Goal: Transaction & Acquisition: Purchase product/service

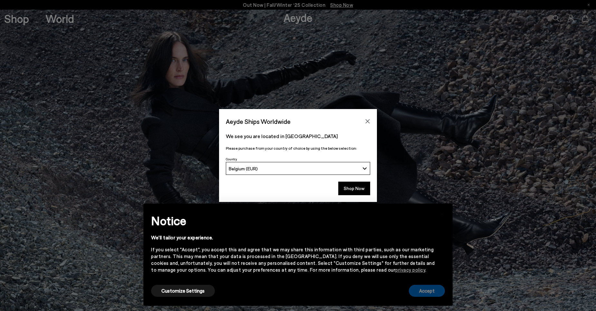
click at [433, 291] on button "Accept" at bounding box center [427, 291] width 36 height 12
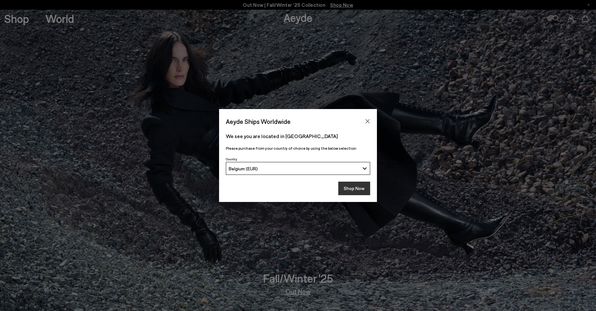
click at [353, 189] on button "Shop Now" at bounding box center [354, 188] width 32 height 14
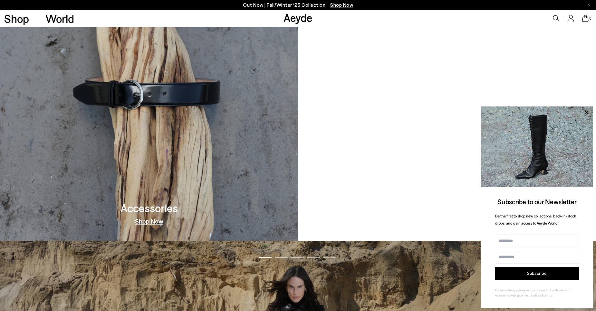
scroll to position [772, 0]
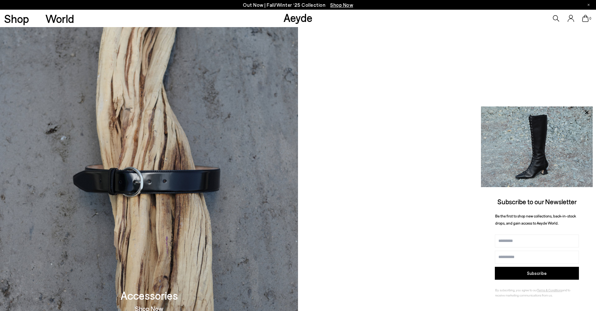
click at [586, 112] on icon at bounding box center [587, 112] width 8 height 8
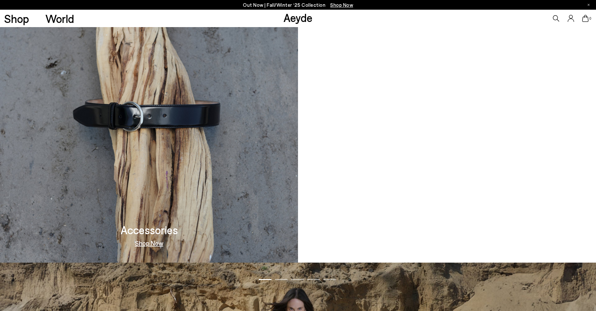
scroll to position [869, 0]
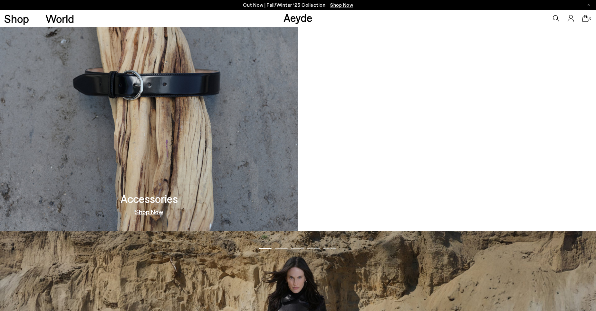
click at [452, 215] on link "Shop Now" at bounding box center [447, 211] width 28 height 6
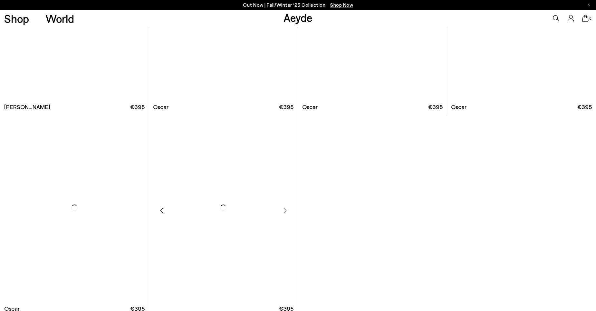
scroll to position [1031, 0]
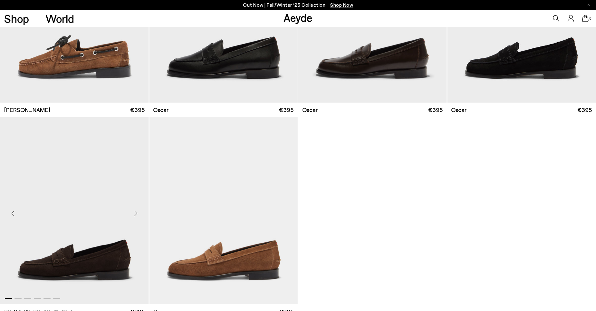
click at [80, 264] on img "1 / 6" at bounding box center [74, 210] width 149 height 187
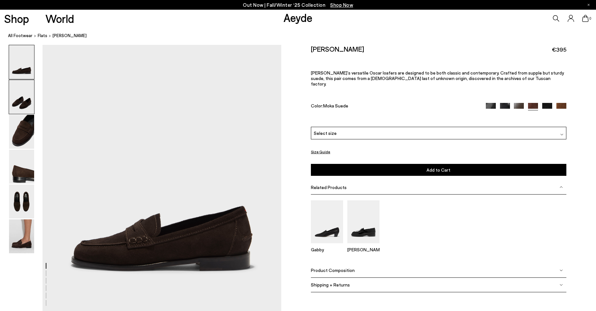
click at [29, 109] on img at bounding box center [21, 97] width 25 height 34
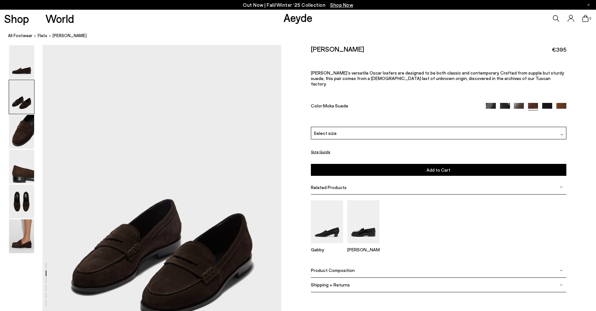
scroll to position [267, 0]
click at [33, 131] on img at bounding box center [21, 132] width 25 height 34
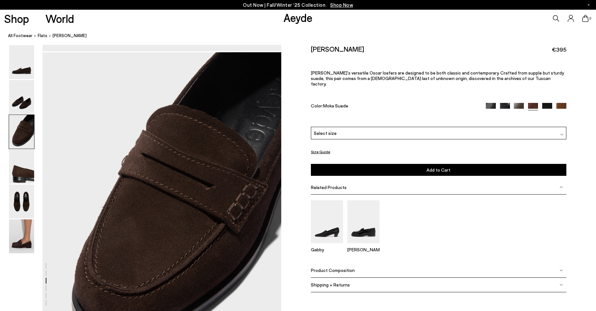
scroll to position [587, 0]
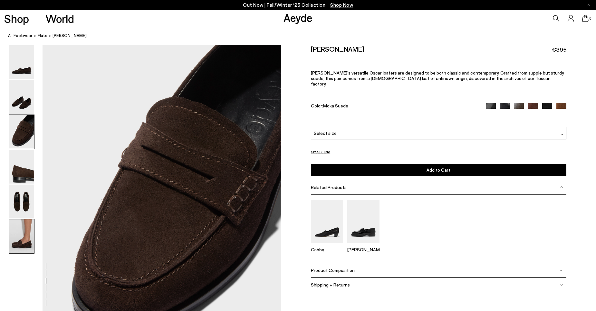
click at [17, 246] on img at bounding box center [21, 236] width 25 height 34
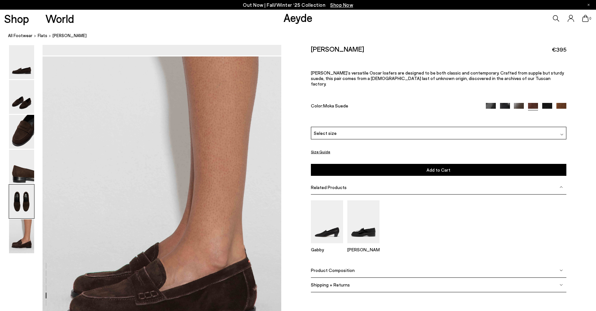
scroll to position [1588, 0]
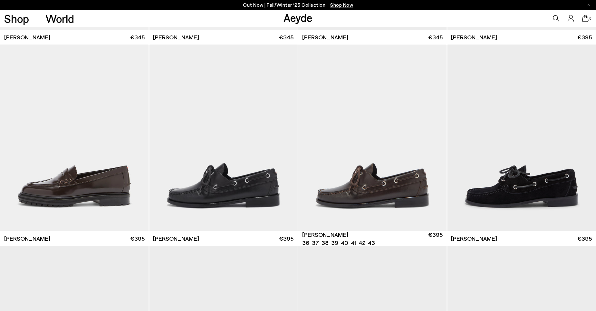
scroll to position [580, 0]
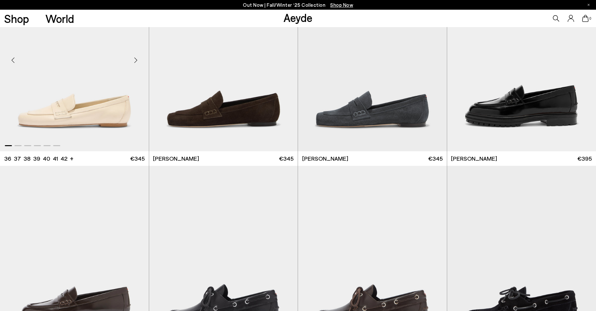
click at [109, 114] on img "1 / 6" at bounding box center [74, 57] width 149 height 187
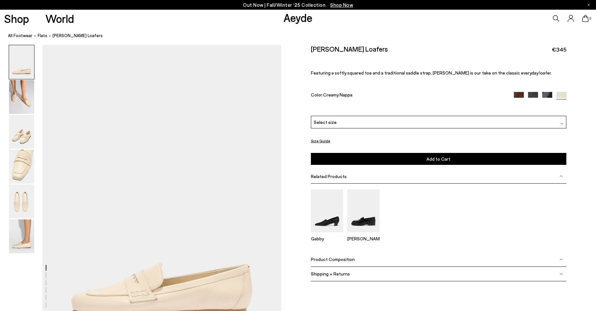
click at [561, 122] on img at bounding box center [561, 123] width 3 height 3
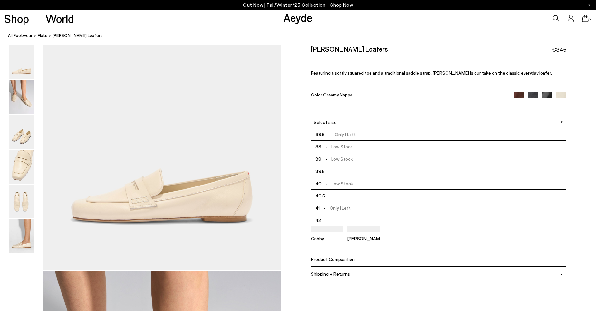
scroll to position [97, 0]
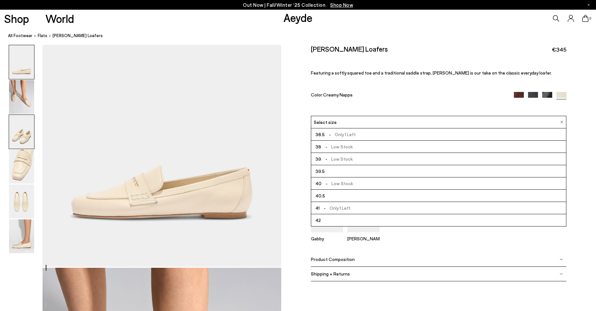
click at [20, 134] on img at bounding box center [21, 132] width 25 height 34
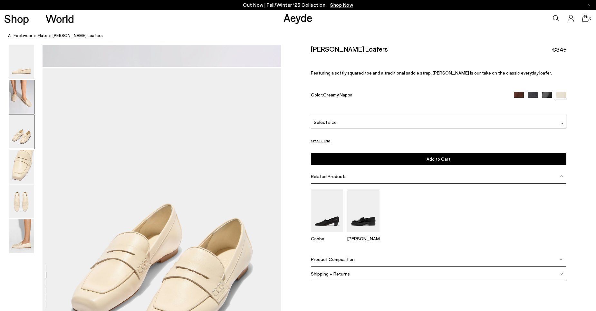
scroll to position [639, 0]
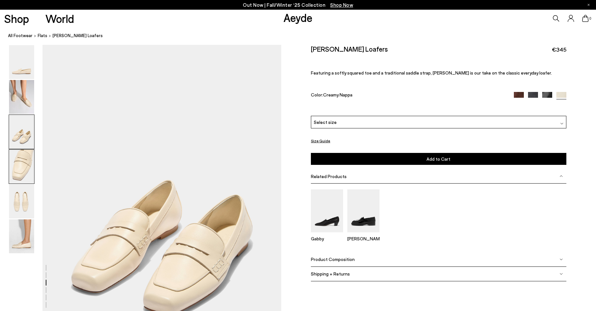
click at [28, 170] on img at bounding box center [21, 167] width 25 height 34
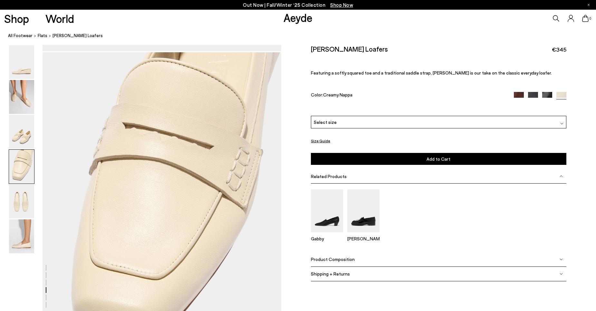
scroll to position [958, 0]
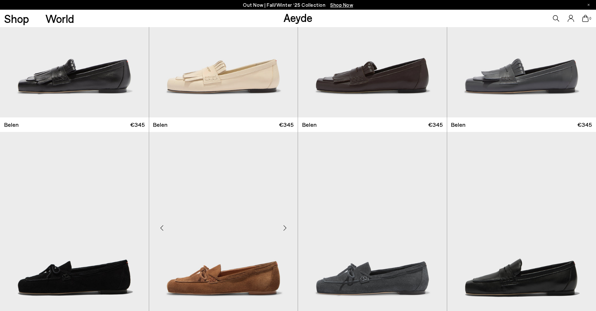
scroll to position [193, 0]
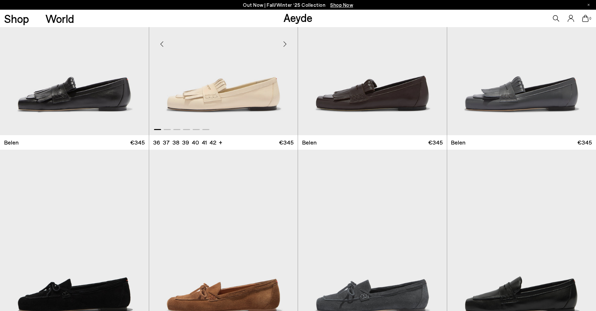
click at [239, 92] on img "1 / 6" at bounding box center [223, 41] width 149 height 187
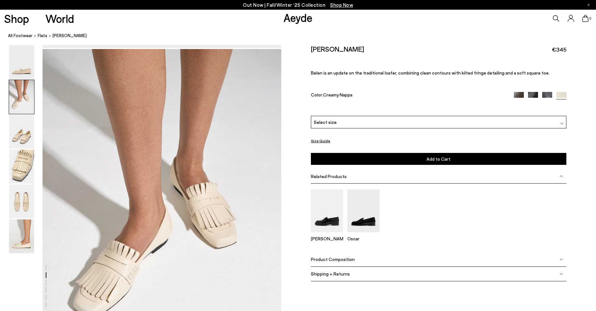
scroll to position [387, 0]
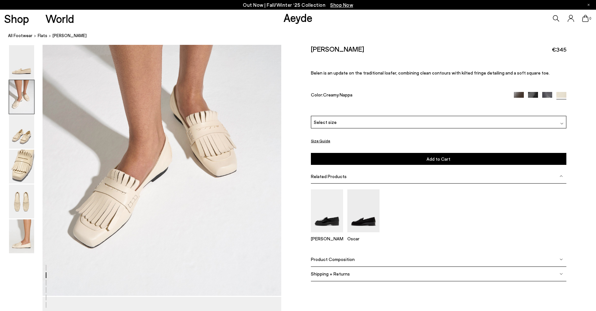
click at [562, 122] on img at bounding box center [561, 122] width 3 height 3
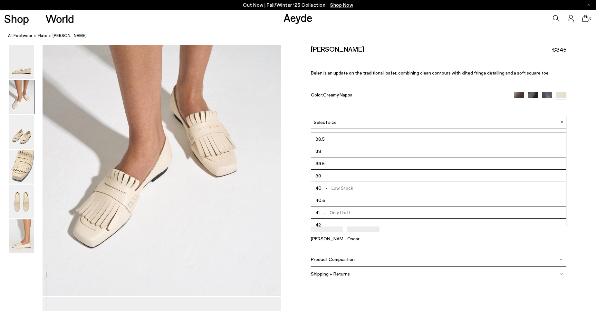
scroll to position [37, 0]
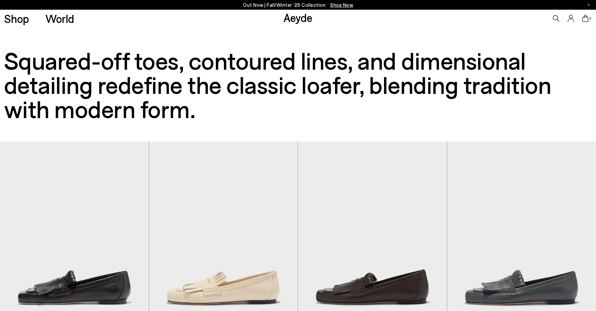
scroll to position [193, 0]
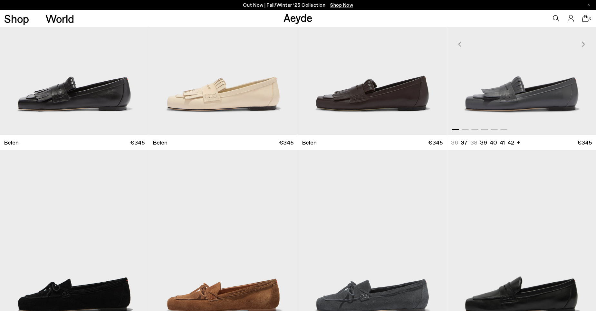
click at [521, 105] on img "1 / 6" at bounding box center [521, 41] width 149 height 187
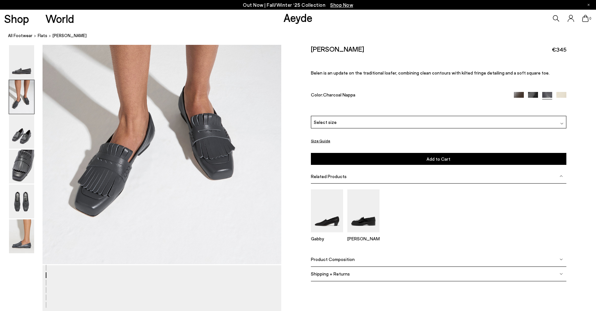
scroll to position [419, 0]
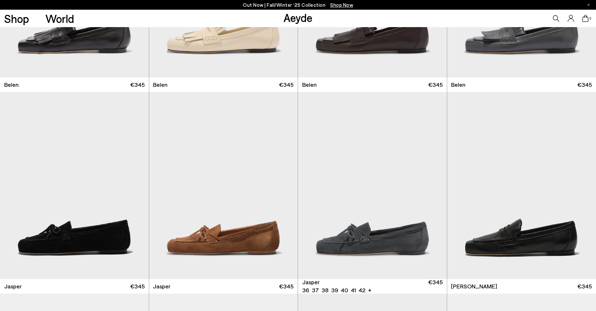
scroll to position [161, 0]
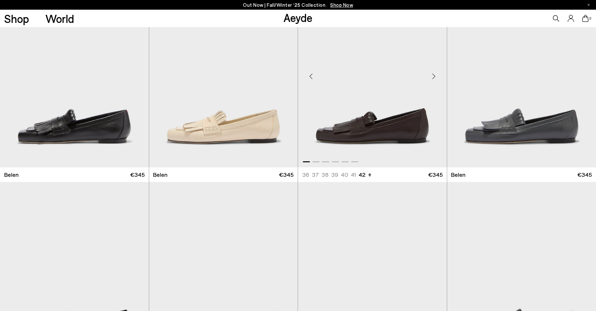
click at [351, 135] on img "1 / 6" at bounding box center [372, 73] width 149 height 187
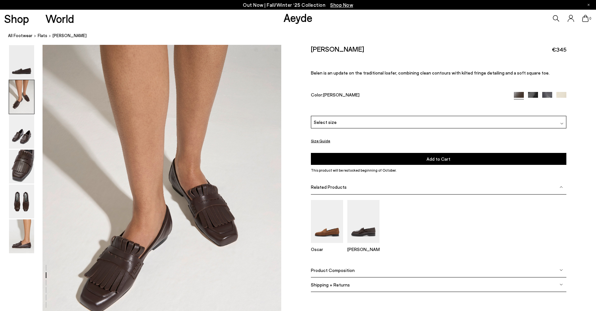
scroll to position [387, 0]
